Goal: Information Seeking & Learning: Learn about a topic

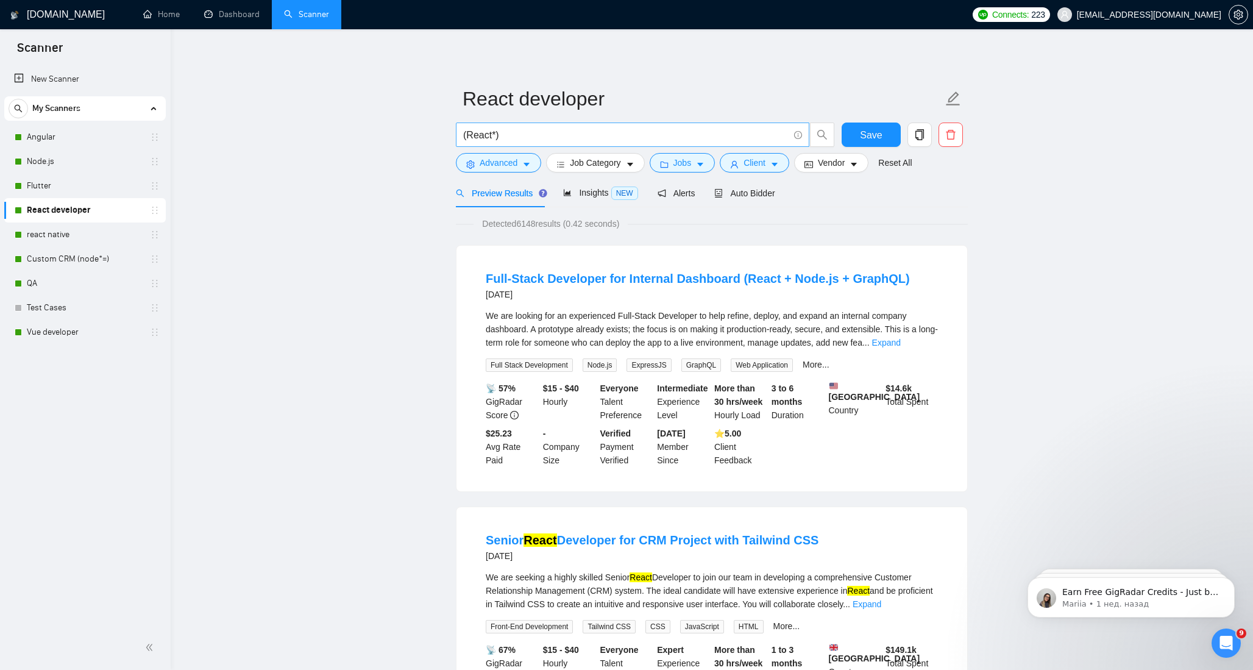
click at [511, 139] on input "(React*)" at bounding box center [625, 134] width 325 height 15
type input "React"
click at [515, 166] on span "Advanced" at bounding box center [498, 162] width 38 height 13
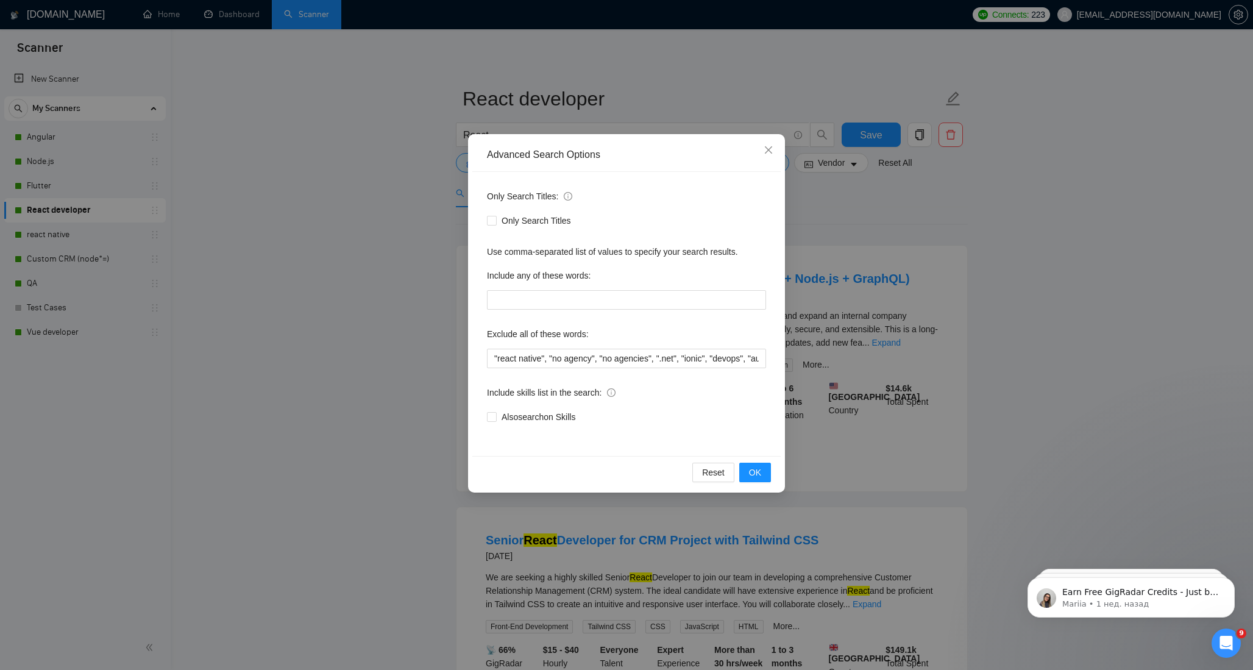
click at [417, 218] on div "Advanced Search Options Only Search Titles: Only Search Titles Use comma-separa…" at bounding box center [626, 335] width 1253 height 670
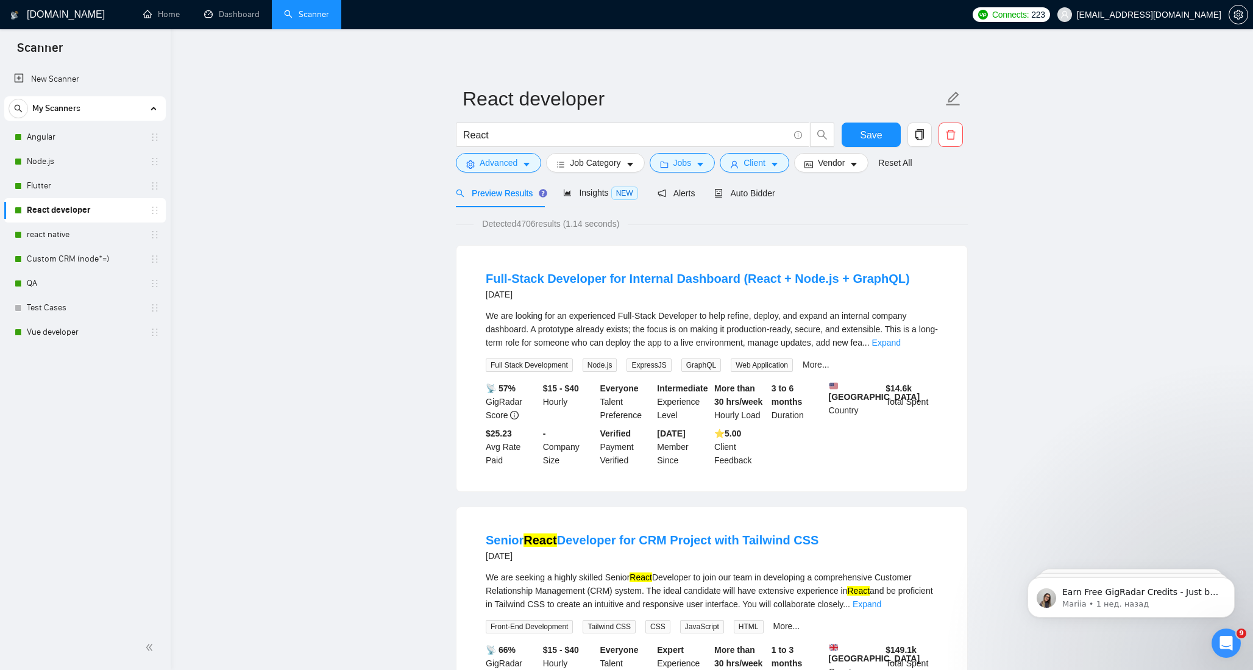
click at [517, 193] on span "Preview Results" at bounding box center [500, 193] width 88 height 10
click at [511, 163] on span "Advanced" at bounding box center [498, 162] width 38 height 13
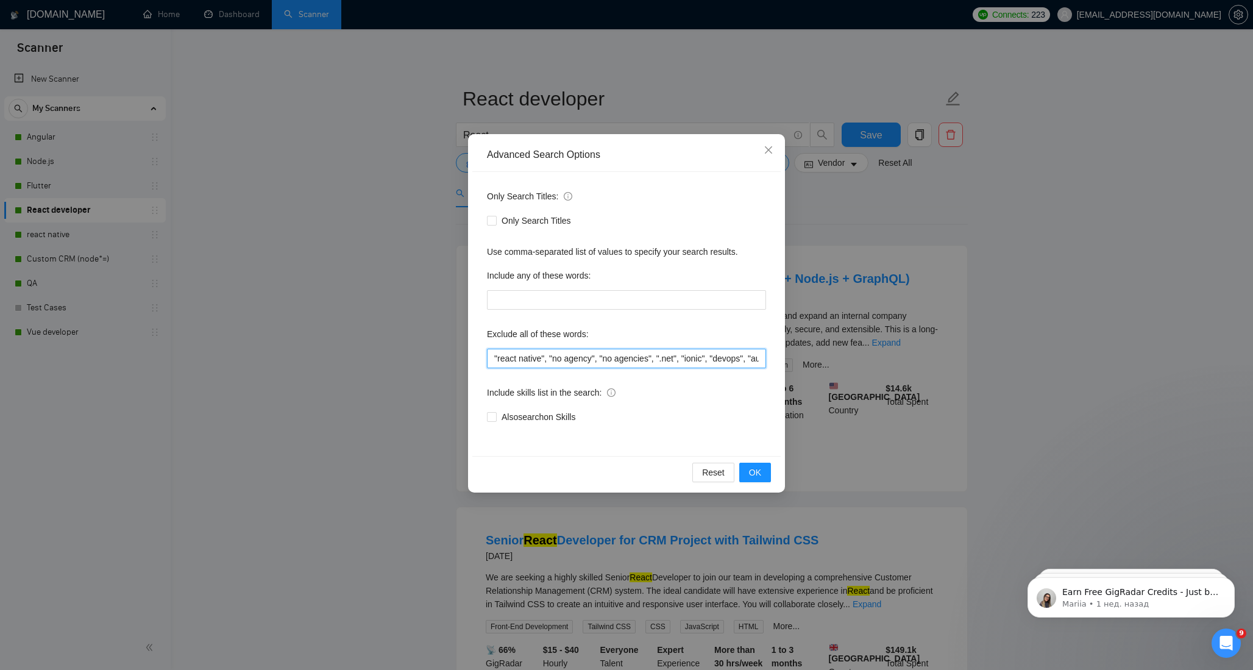
click at [540, 352] on input ""react native", "no agency", "no agencies", ".net", "ionic", "devops", "automat…" at bounding box center [626, 357] width 279 height 19
click at [770, 154] on icon "close" at bounding box center [768, 150] width 10 height 10
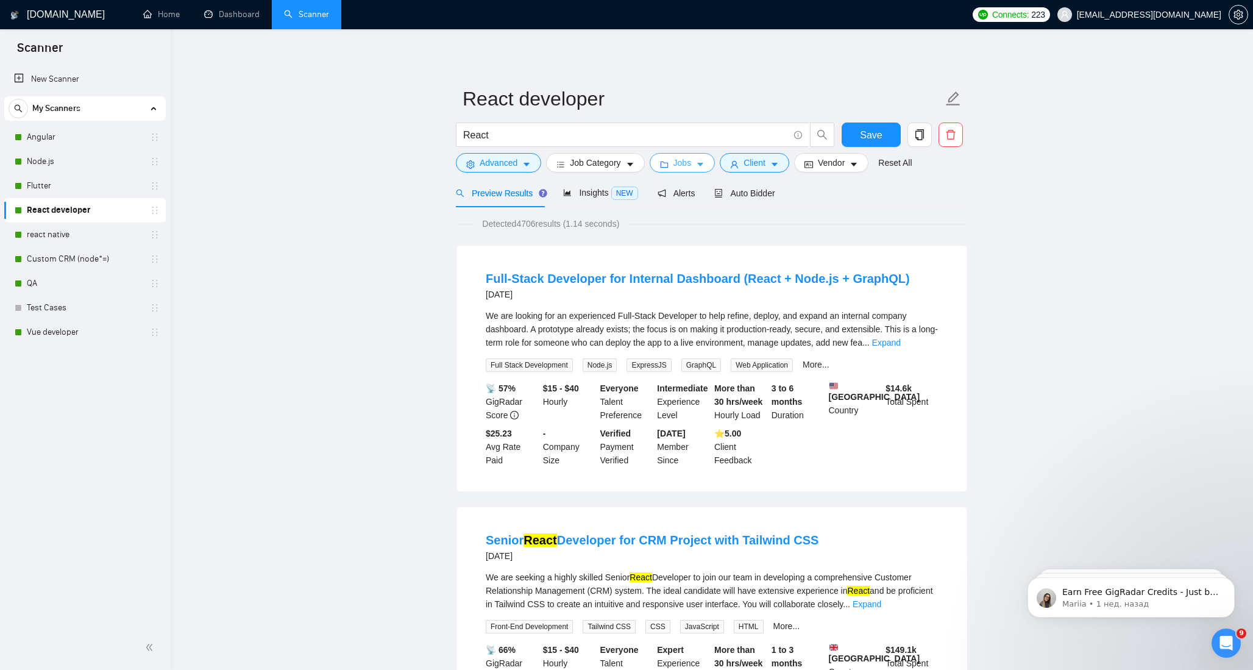
click at [687, 165] on span "Jobs" at bounding box center [682, 162] width 18 height 13
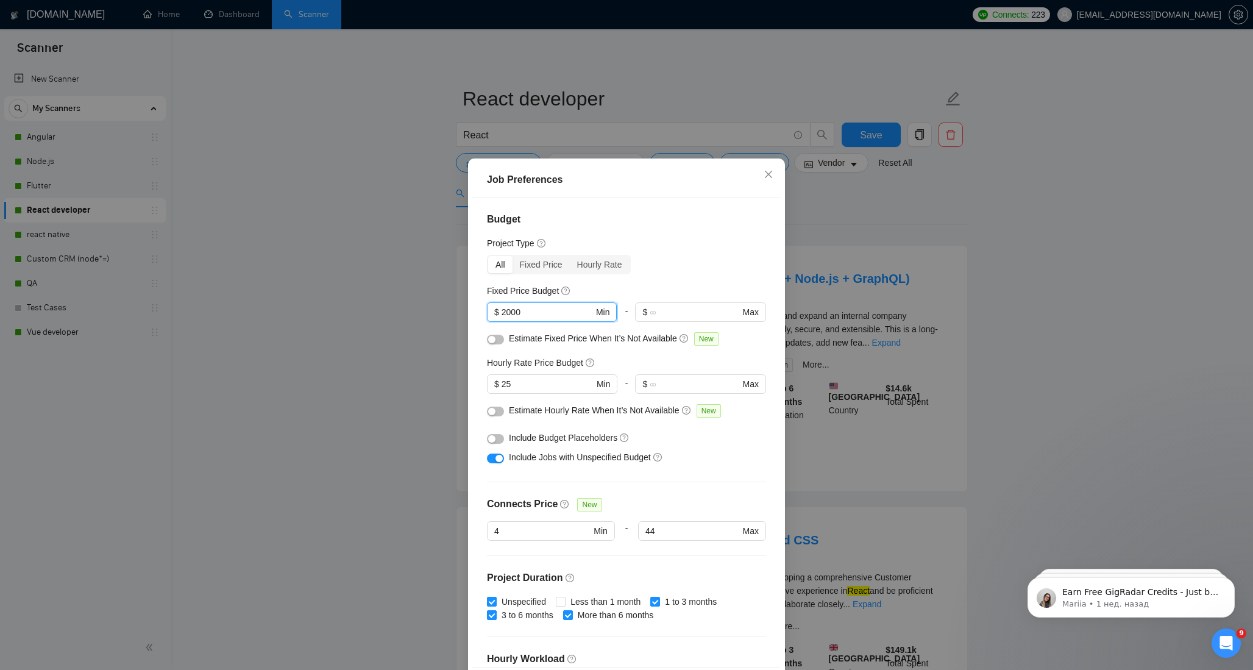
click at [507, 311] on input "2000" at bounding box center [547, 311] width 92 height 13
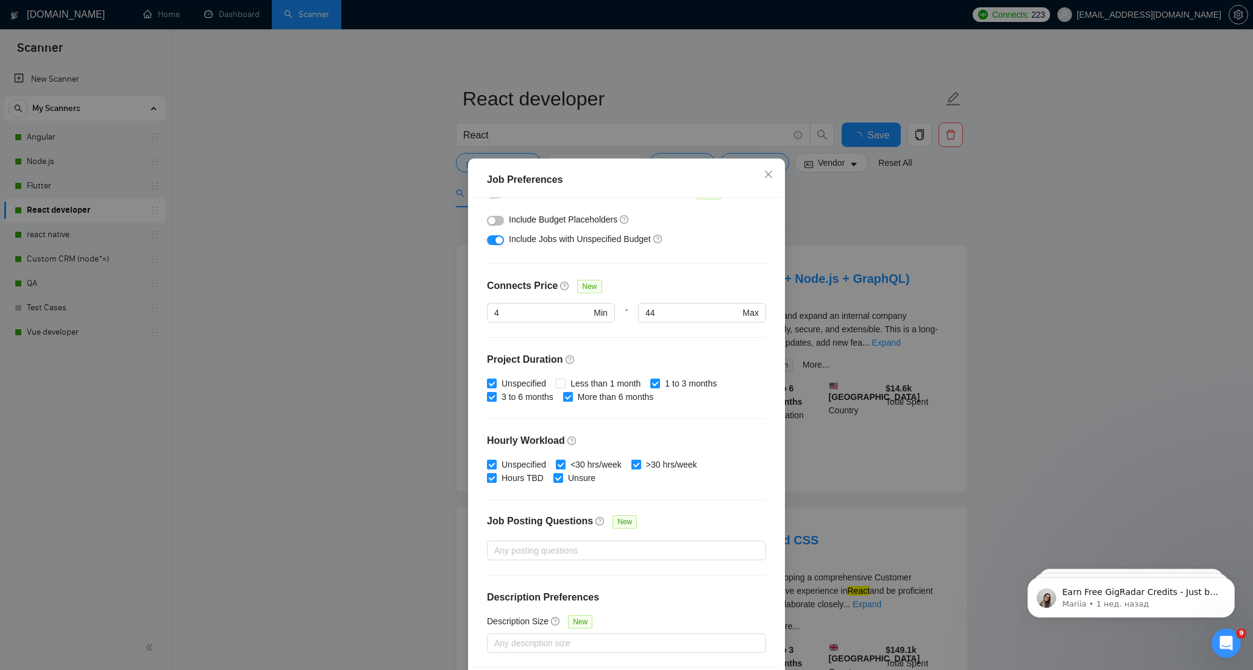
scroll to position [50, 0]
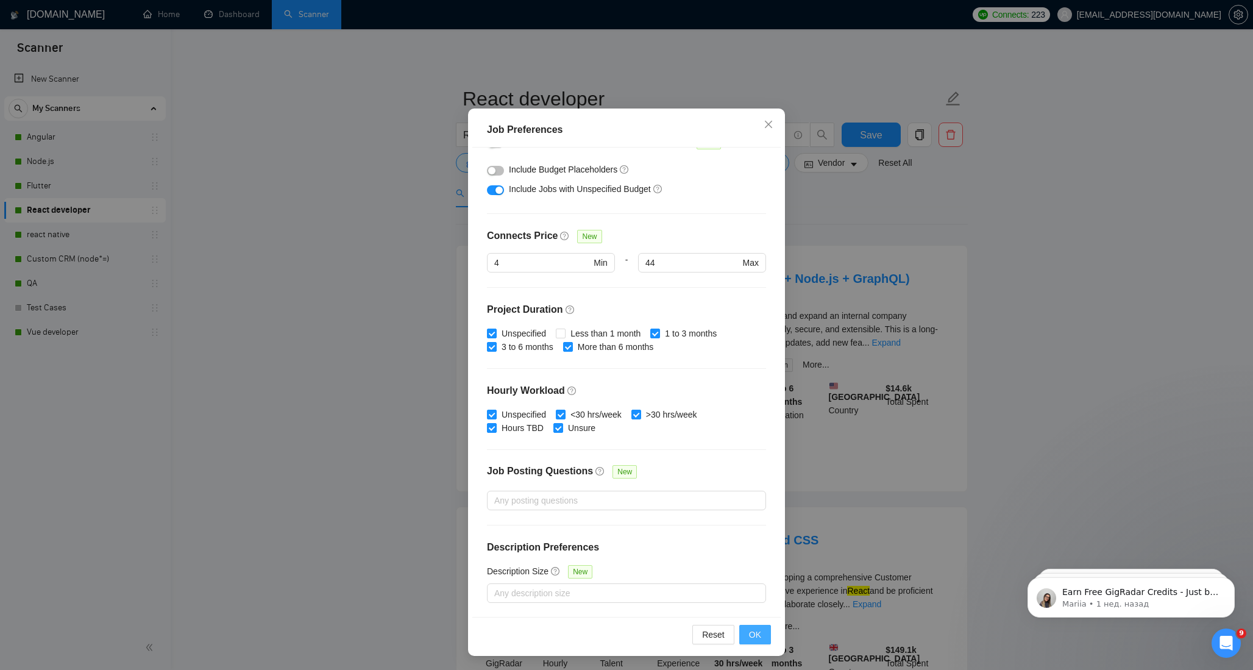
type input "1000"
click at [752, 634] on span "OK" at bounding box center [755, 634] width 12 height 13
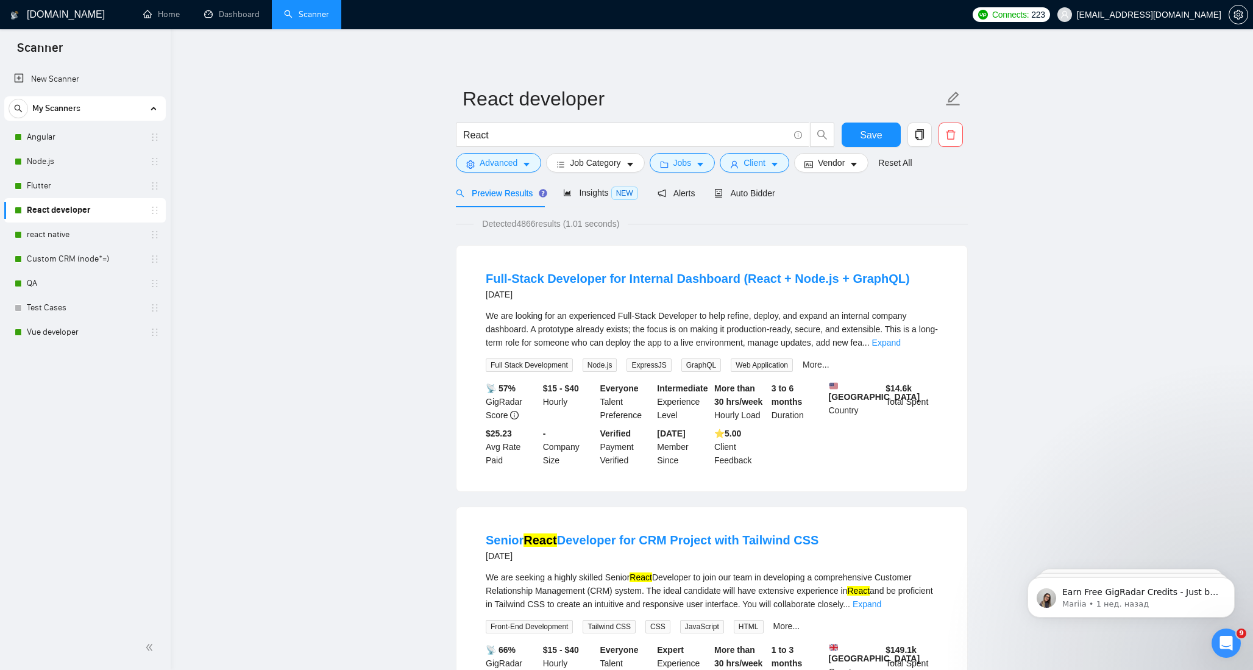
scroll to position [0, 0]
click at [469, 134] on input "React" at bounding box center [625, 134] width 325 height 15
type input "react"
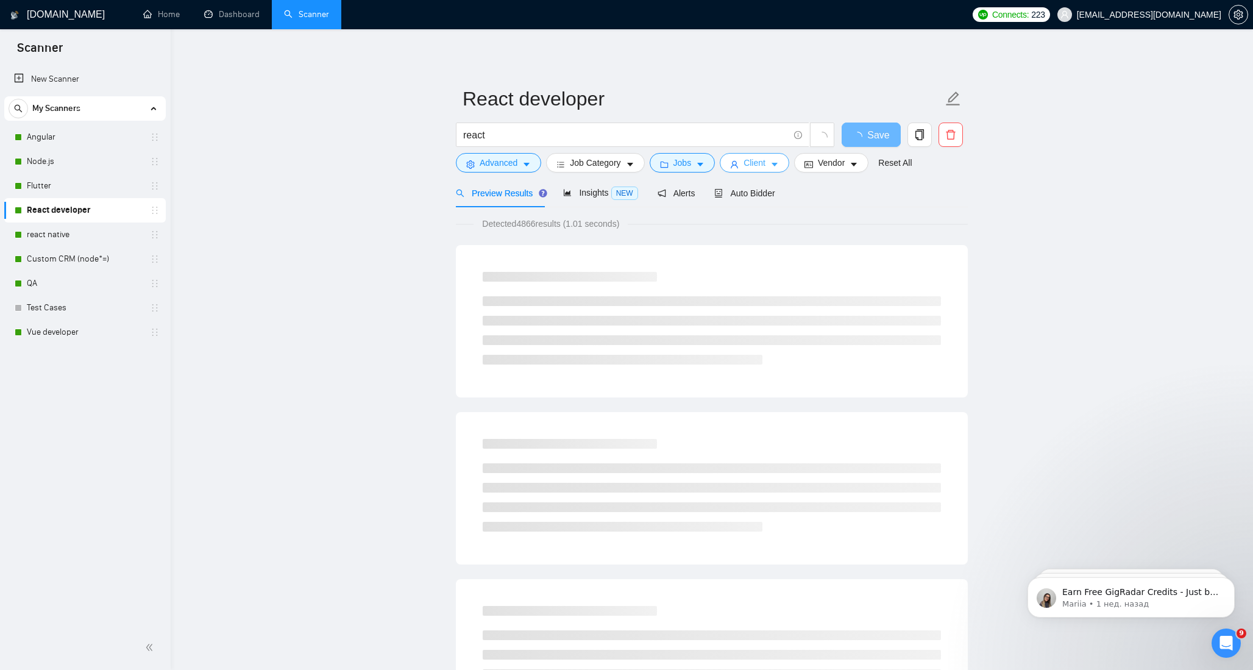
click at [771, 172] on button "Client" at bounding box center [754, 162] width 69 height 19
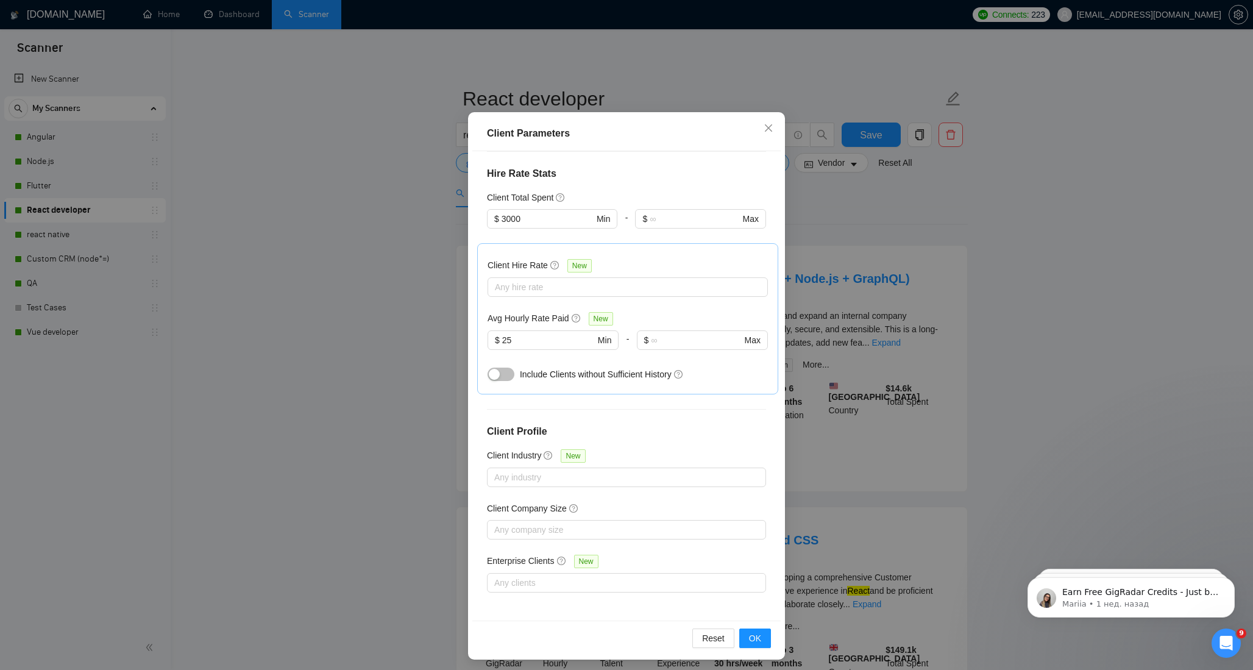
scroll to position [50, 0]
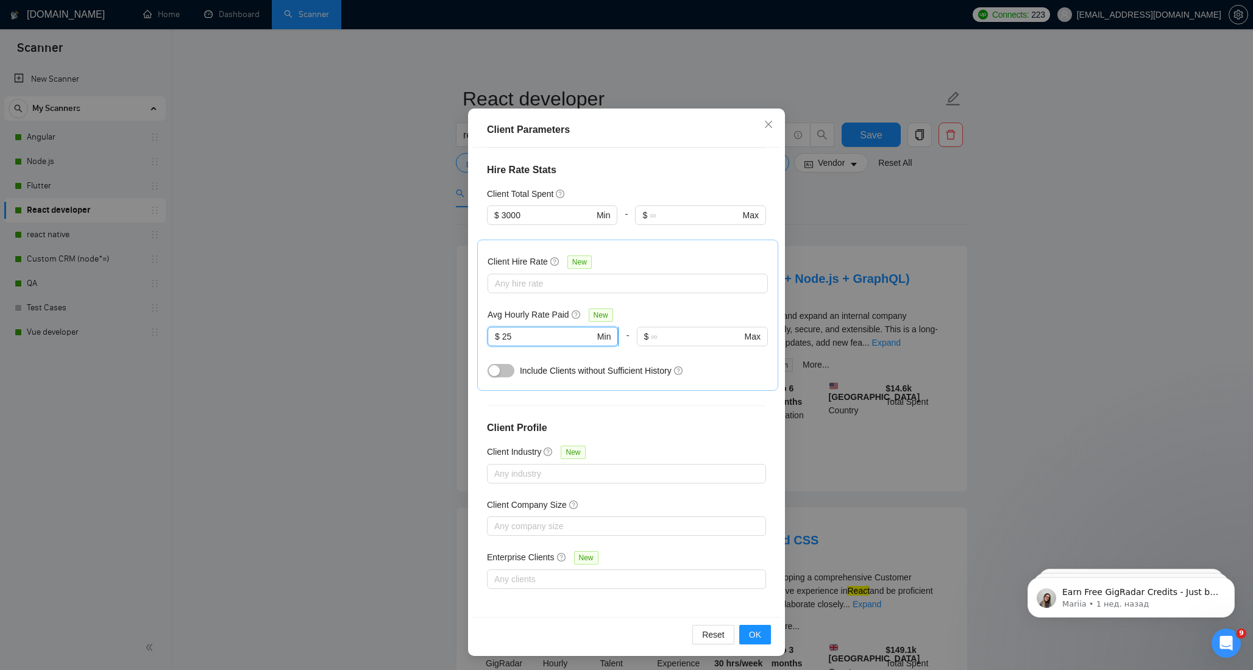
click at [567, 340] on input "25" at bounding box center [548, 336] width 93 height 13
type input "22"
click at [752, 628] on span "OK" at bounding box center [755, 634] width 12 height 13
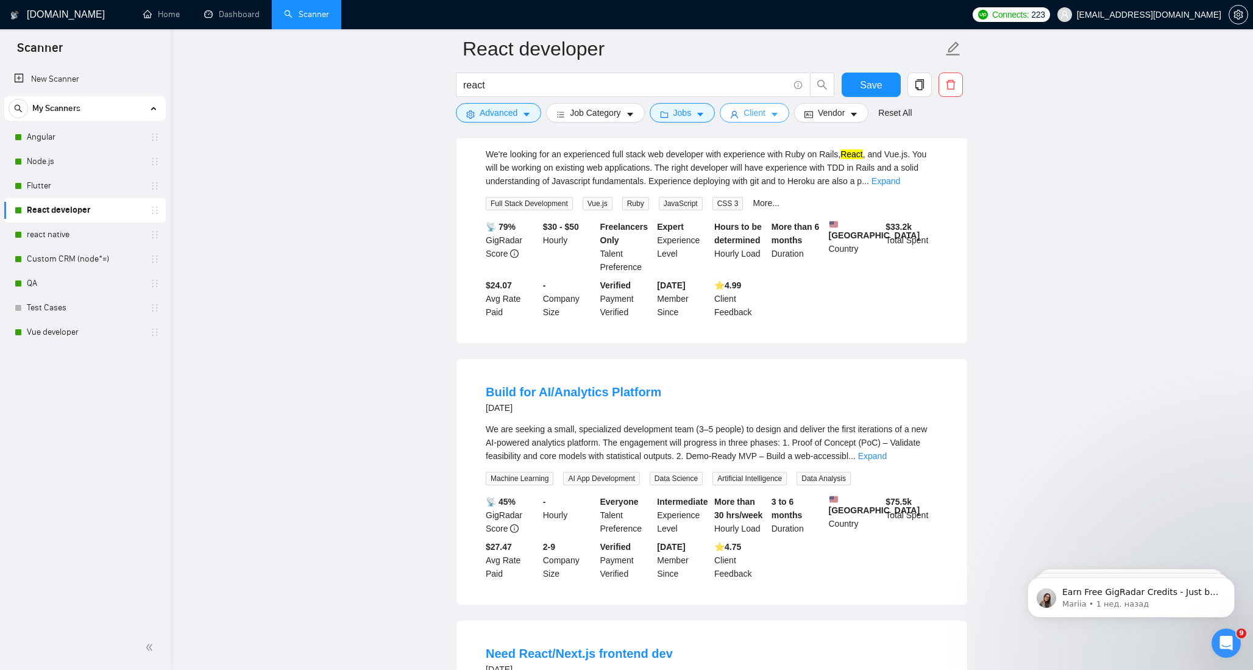
scroll to position [1760, 0]
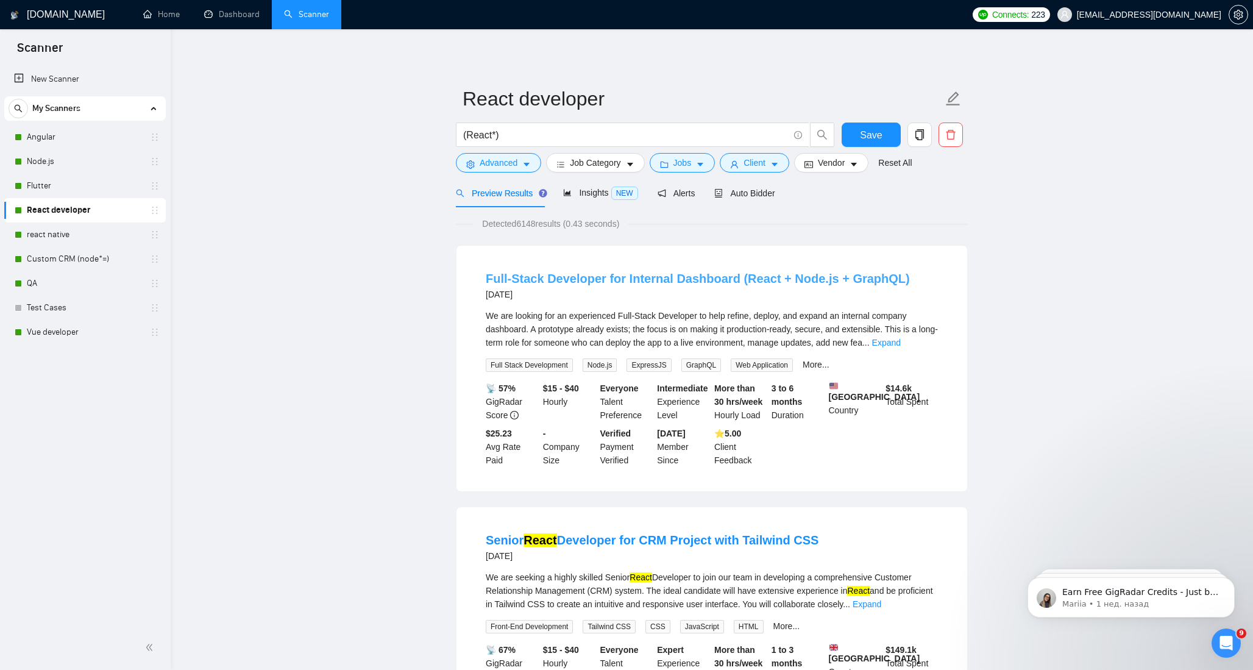
click at [540, 275] on link "Full-Stack Developer for Internal Dashboard (React + Node.js + GraphQL)" at bounding box center [698, 278] width 424 height 13
